Goal: Task Accomplishment & Management: Use online tool/utility

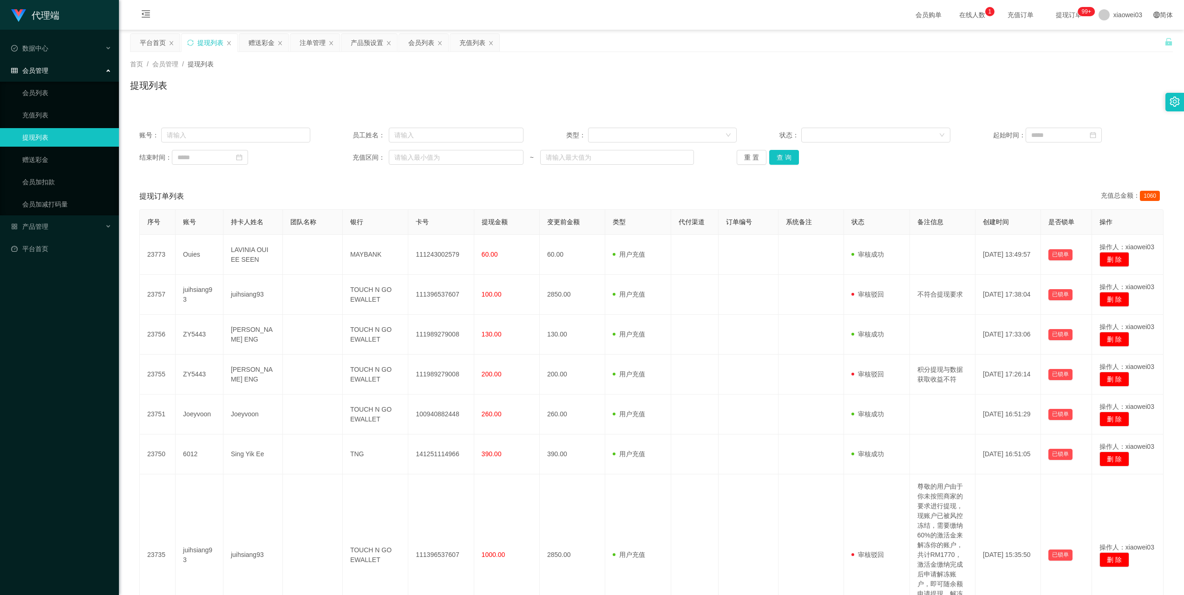
click at [267, 48] on div "赠送彩金" at bounding box center [261, 43] width 26 height 18
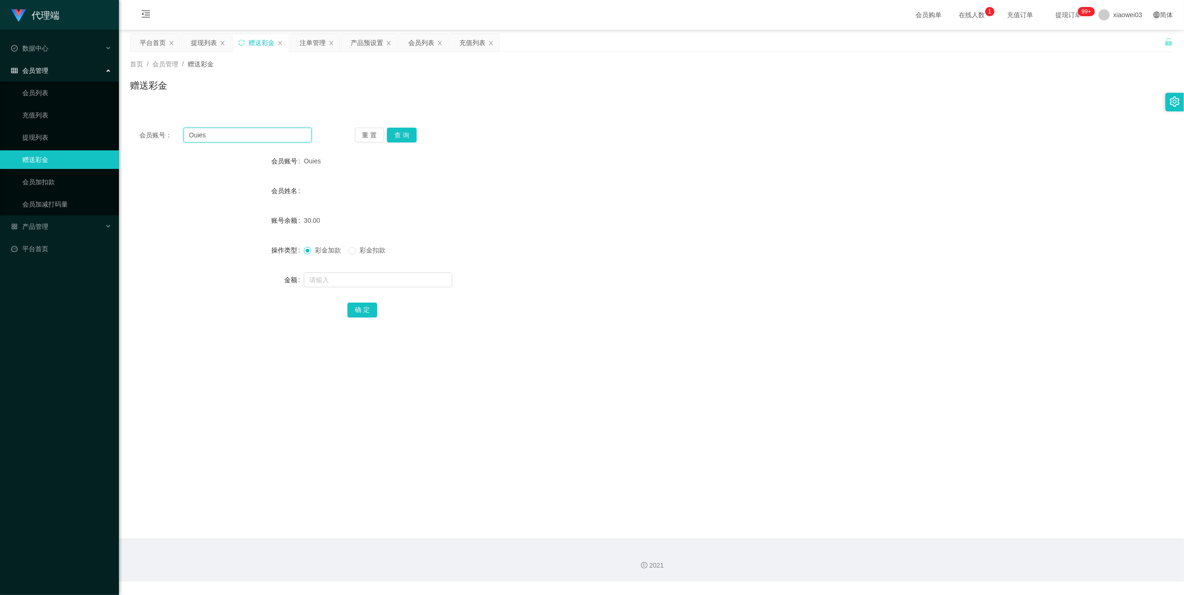
click at [279, 135] on input "Ouies" at bounding box center [247, 135] width 128 height 15
drag, startPoint x: 279, startPoint y: 135, endPoint x: 374, endPoint y: 169, distance: 101.2
click at [279, 135] on input "Ouies" at bounding box center [247, 135] width 128 height 15
paste input "chinkhailin"
click at [401, 134] on button "查 询" at bounding box center [402, 135] width 30 height 15
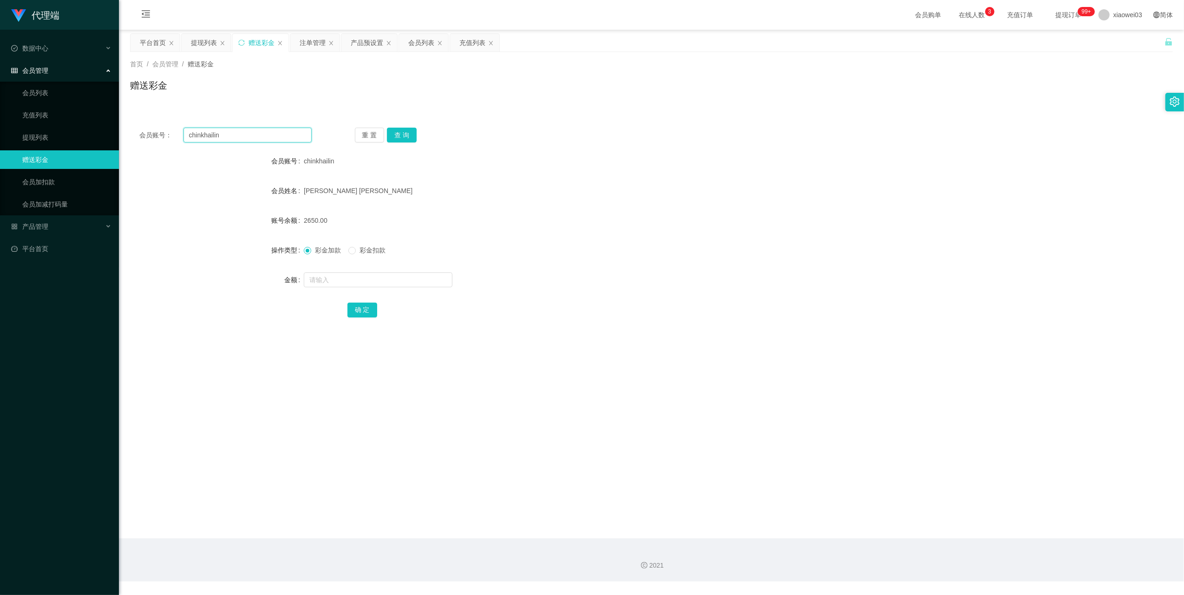
click at [240, 135] on input "chinkhailin" at bounding box center [247, 135] width 128 height 15
drag, startPoint x: 240, startPoint y: 135, endPoint x: 257, endPoint y: 142, distance: 18.1
click at [241, 135] on input "chinkhailin" at bounding box center [247, 135] width 128 height 15
paste input "Ouies"
type input "Ouies"
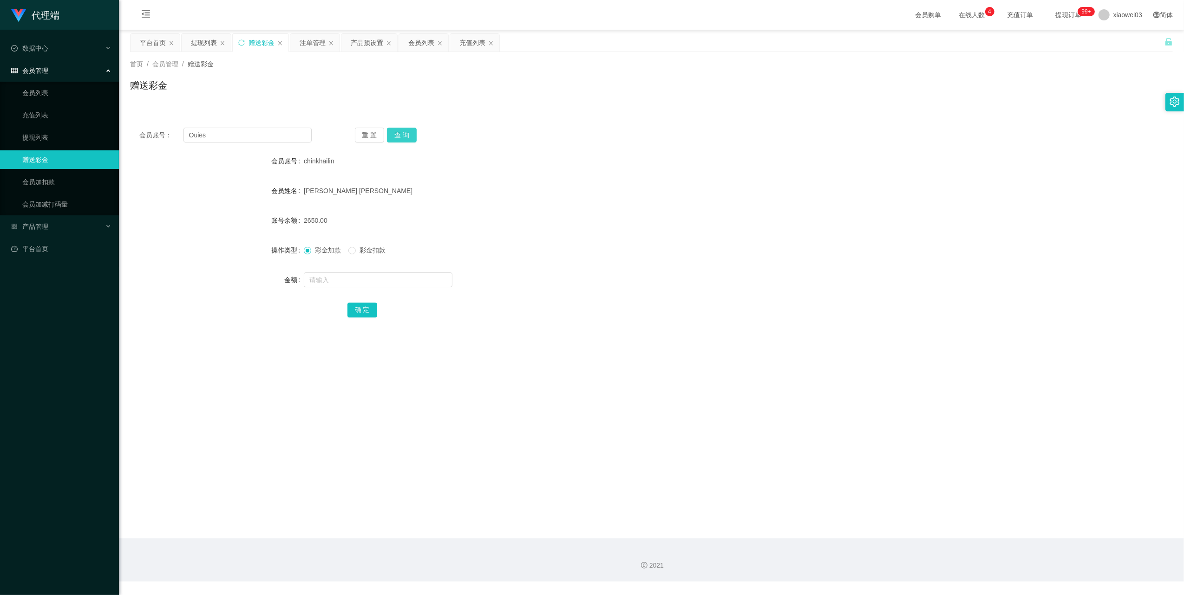
click at [408, 132] on button "查 询" at bounding box center [402, 135] width 30 height 15
click at [363, 279] on input "text" at bounding box center [378, 280] width 149 height 15
type input "100"
drag, startPoint x: 361, startPoint y: 308, endPoint x: 371, endPoint y: 307, distance: 10.3
click at [361, 308] on button "确 定" at bounding box center [362, 310] width 30 height 15
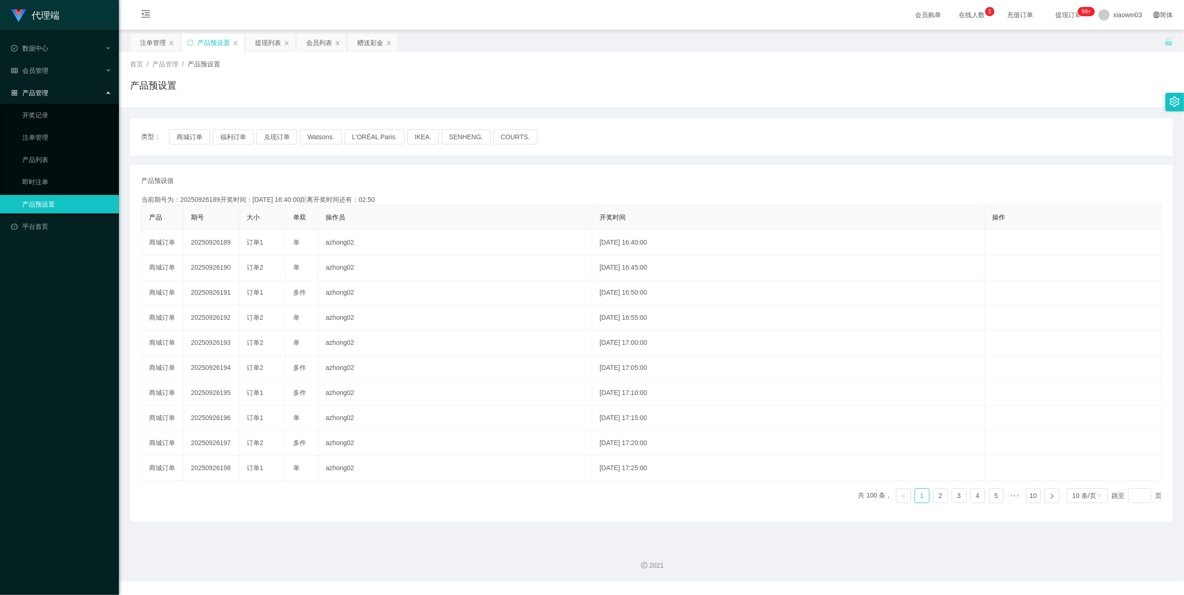
click at [190, 135] on button "商城订单" at bounding box center [189, 137] width 41 height 15
click at [200, 138] on button "商城订单" at bounding box center [189, 137] width 41 height 15
click at [190, 45] on icon "图标: sync" at bounding box center [190, 42] width 6 height 6
click at [179, 134] on button "商城订单" at bounding box center [189, 137] width 41 height 15
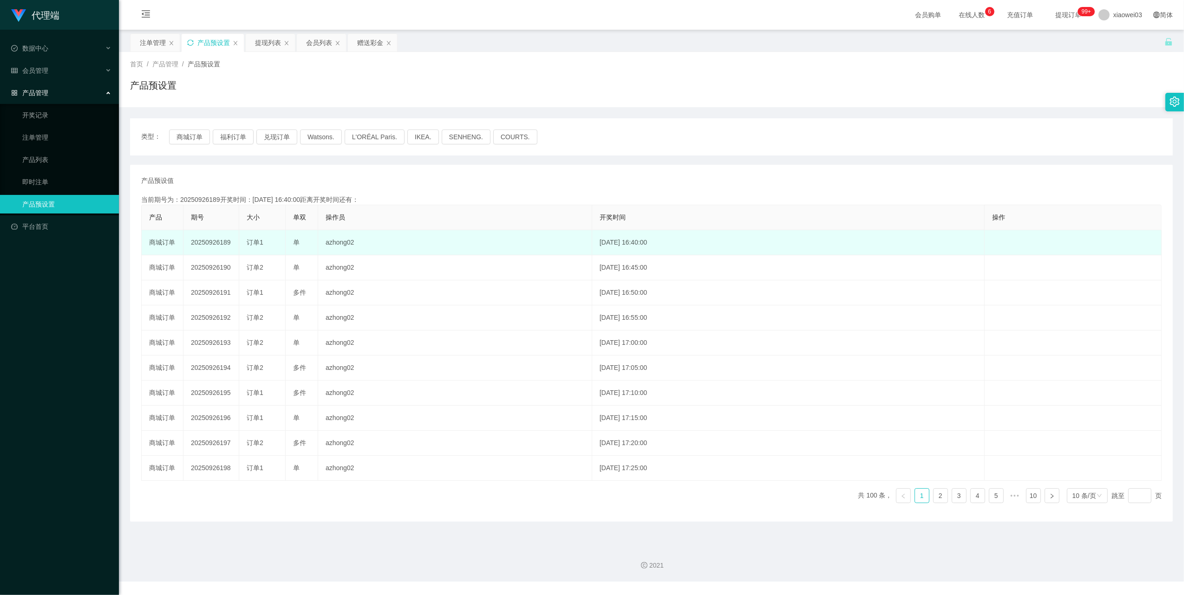
click at [213, 243] on td "20250926189" at bounding box center [211, 242] width 56 height 25
copy td "20250926189"
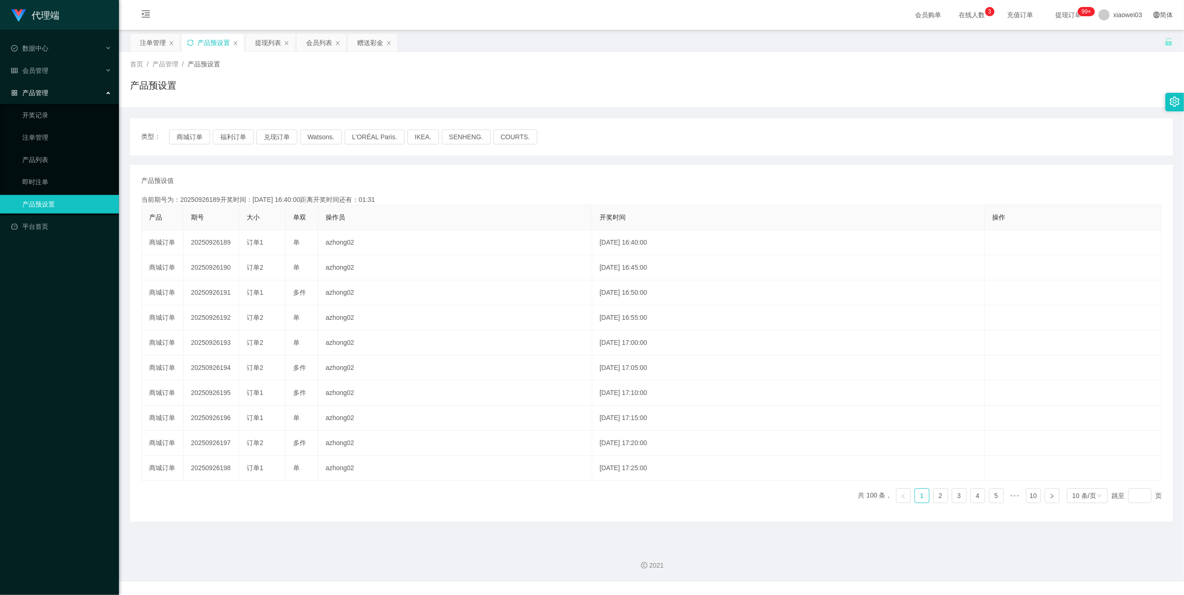
click at [189, 44] on icon "图标: sync" at bounding box center [190, 42] width 7 height 7
click at [177, 139] on button "商城订单" at bounding box center [189, 137] width 41 height 15
click at [162, 43] on div "注单管理" at bounding box center [153, 43] width 26 height 18
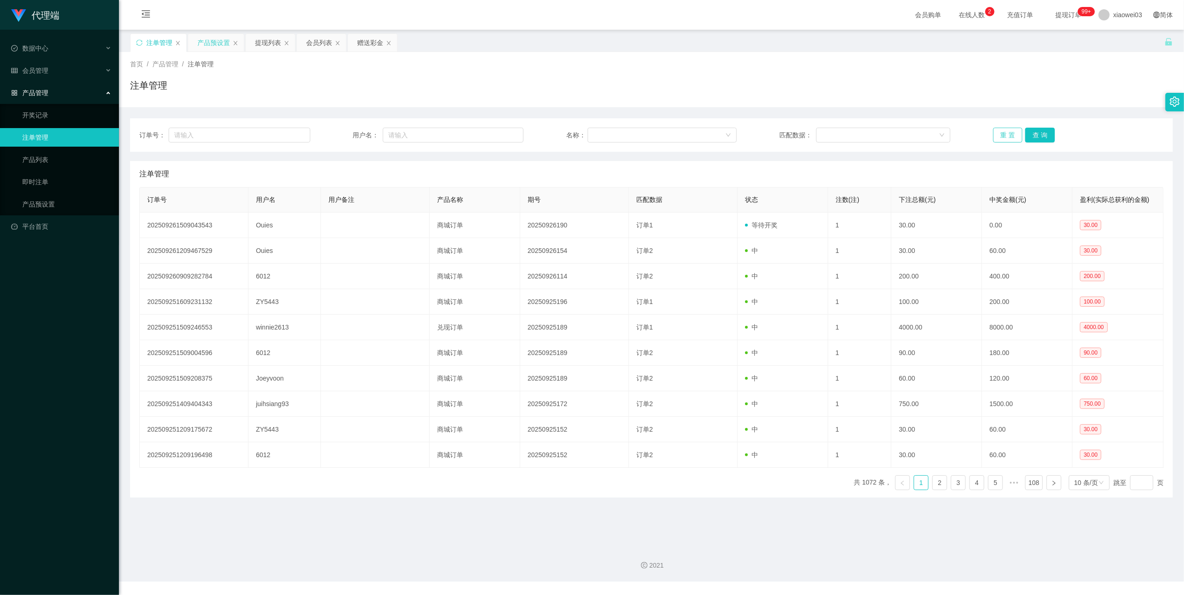
click at [993, 137] on button "重 置" at bounding box center [1008, 135] width 30 height 15
click at [994, 140] on button "重 置" at bounding box center [1008, 135] width 30 height 15
click at [1001, 132] on button "重 置" at bounding box center [1008, 135] width 30 height 15
click at [994, 136] on button "重 置" at bounding box center [1008, 135] width 30 height 15
click at [994, 140] on button "重 置" at bounding box center [1008, 135] width 30 height 15
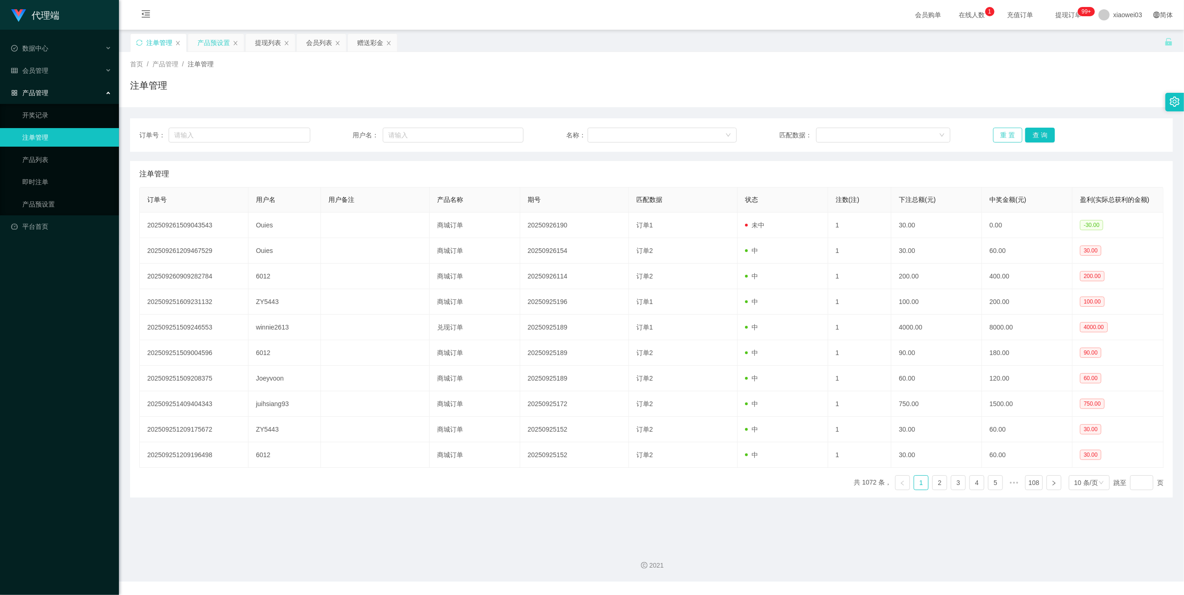
click at [995, 134] on button "重 置" at bounding box center [1008, 135] width 30 height 15
click at [214, 41] on div "产品预设置" at bounding box center [213, 43] width 33 height 18
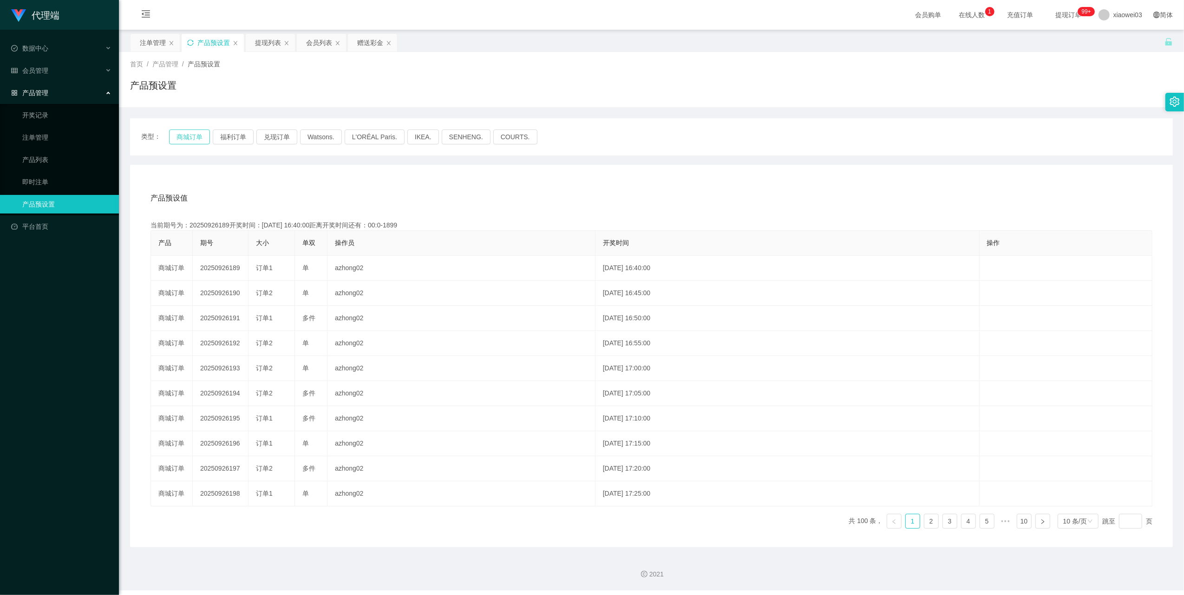
click at [195, 137] on button "商城订单" at bounding box center [189, 137] width 41 height 15
click at [159, 46] on div "注单管理" at bounding box center [153, 43] width 26 height 18
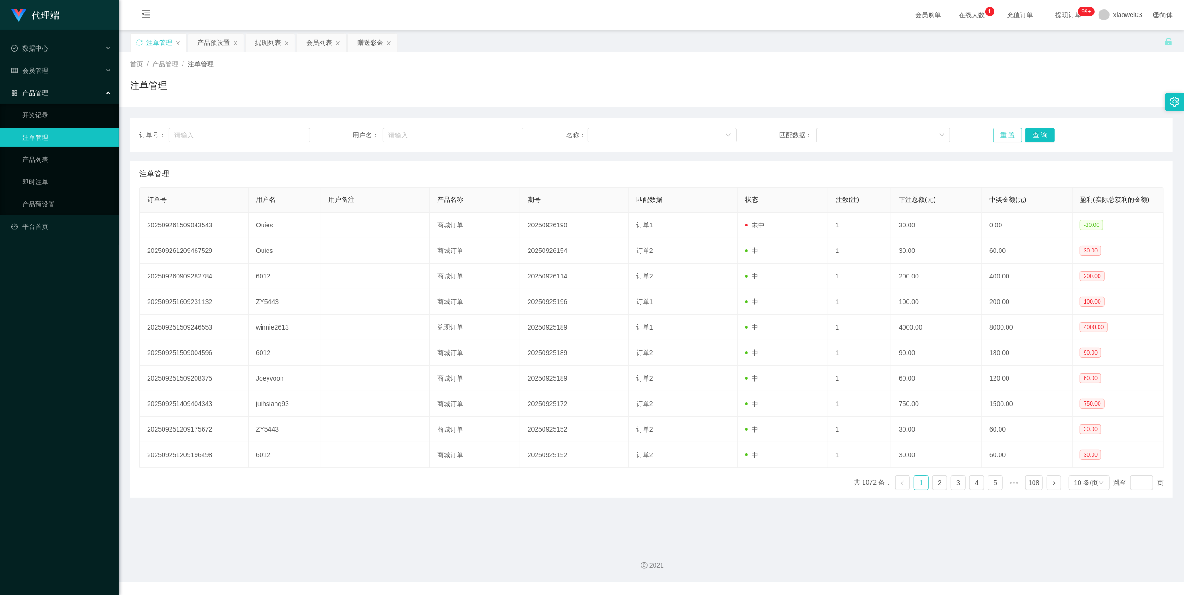
click at [1005, 131] on button "重 置" at bounding box center [1008, 135] width 30 height 15
